Goal: Find specific page/section: Find specific page/section

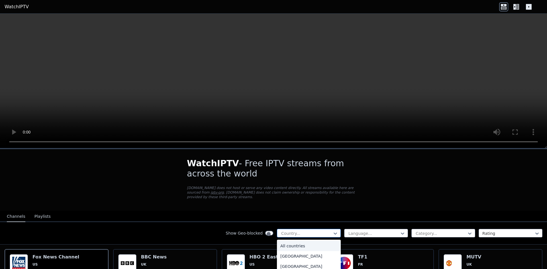
click at [332, 231] on div at bounding box center [307, 234] width 52 height 6
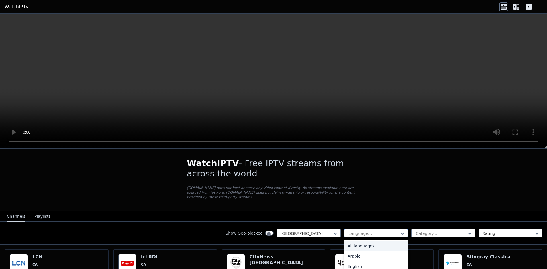
click at [400, 231] on div at bounding box center [374, 234] width 52 height 6
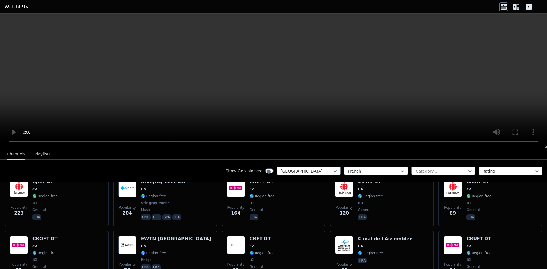
scroll to position [137, 0]
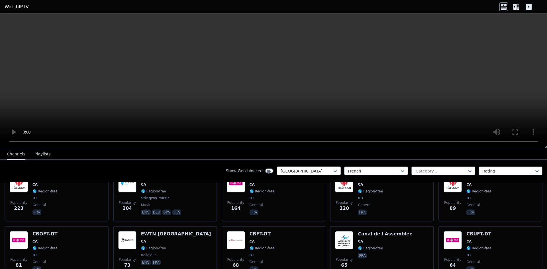
click at [341, 167] on div "[GEOGRAPHIC_DATA]" at bounding box center [309, 171] width 64 height 9
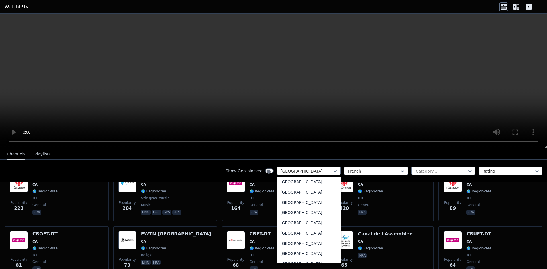
scroll to position [1700, 0]
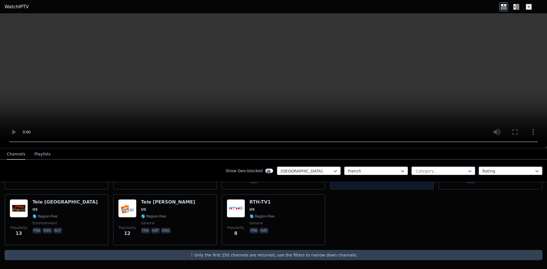
scroll to position [50, 0]
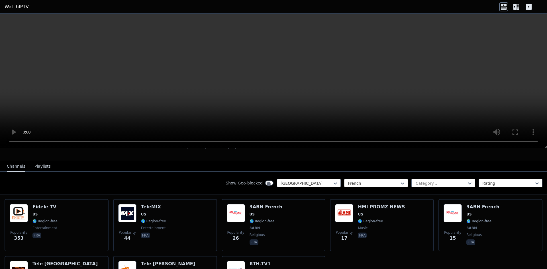
click at [408, 179] on div "French" at bounding box center [376, 183] width 64 height 9
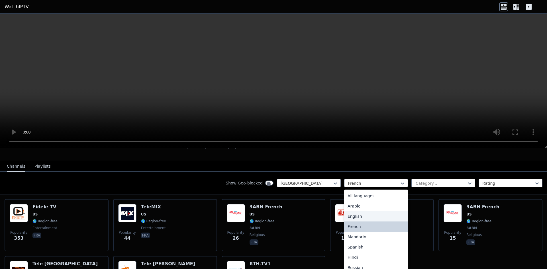
click at [408, 211] on div "English" at bounding box center [376, 216] width 64 height 10
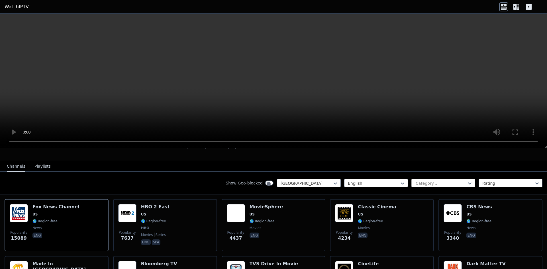
click at [462, 179] on div "Category..." at bounding box center [443, 183] width 64 height 9
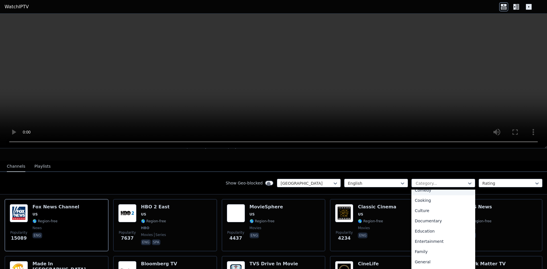
scroll to position [155, 0]
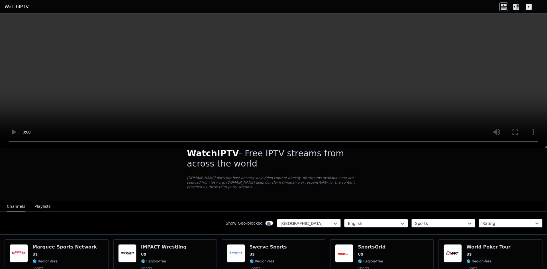
scroll to position [8, 0]
